Goal: Task Accomplishment & Management: Complete application form

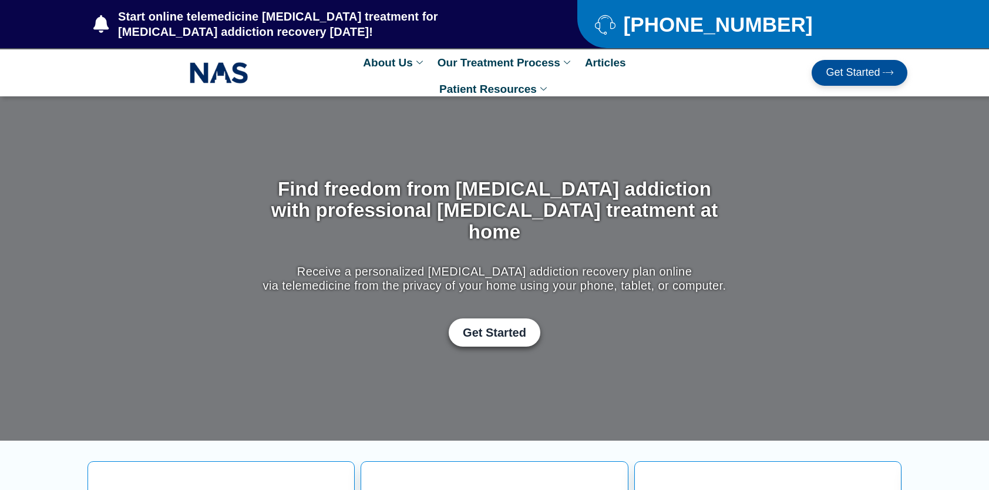
click at [864, 74] on span "Get Started" at bounding box center [852, 73] width 54 height 12
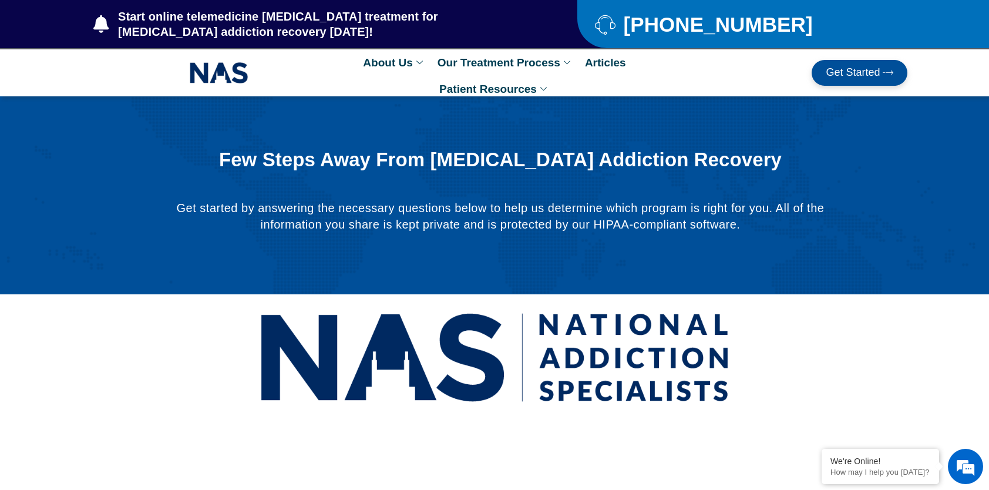
click at [864, 72] on span "Get Started" at bounding box center [852, 73] width 54 height 12
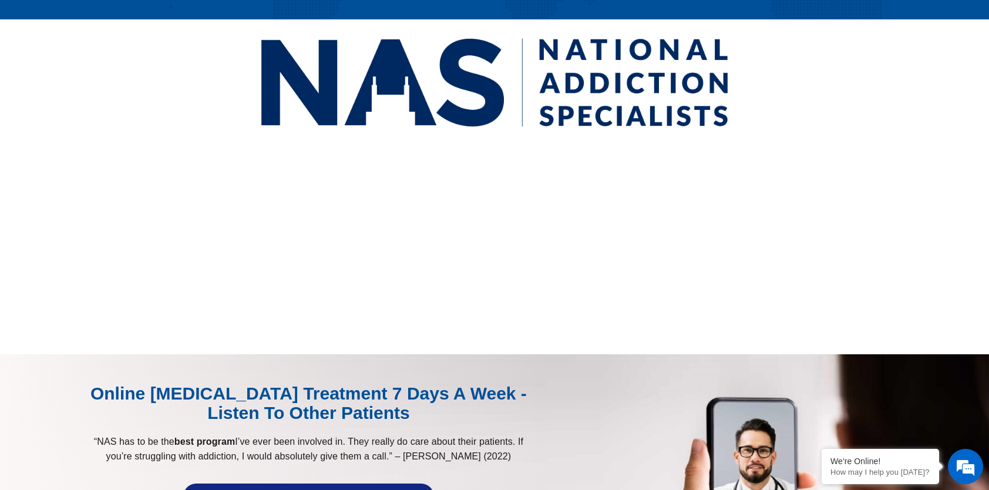
scroll to position [270, 0]
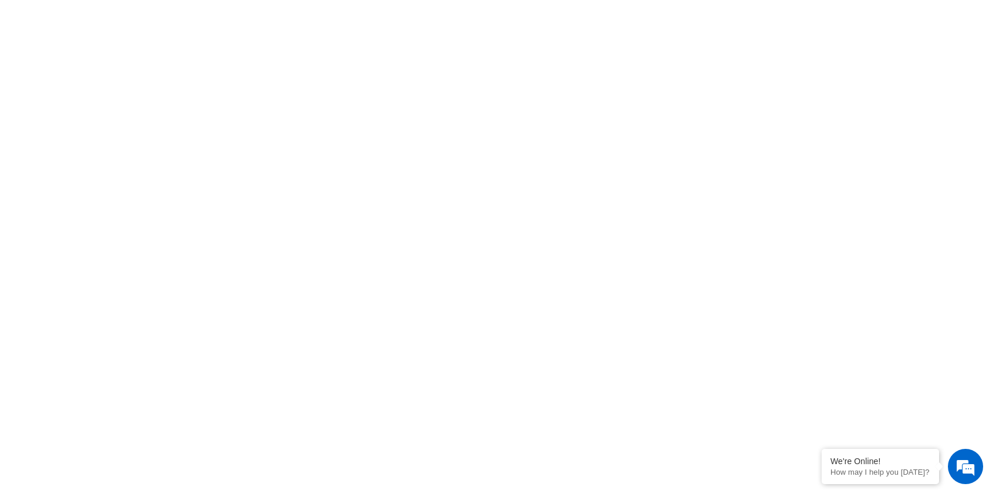
scroll to position [554, 0]
